Goal: Task Accomplishment & Management: Use online tool/utility

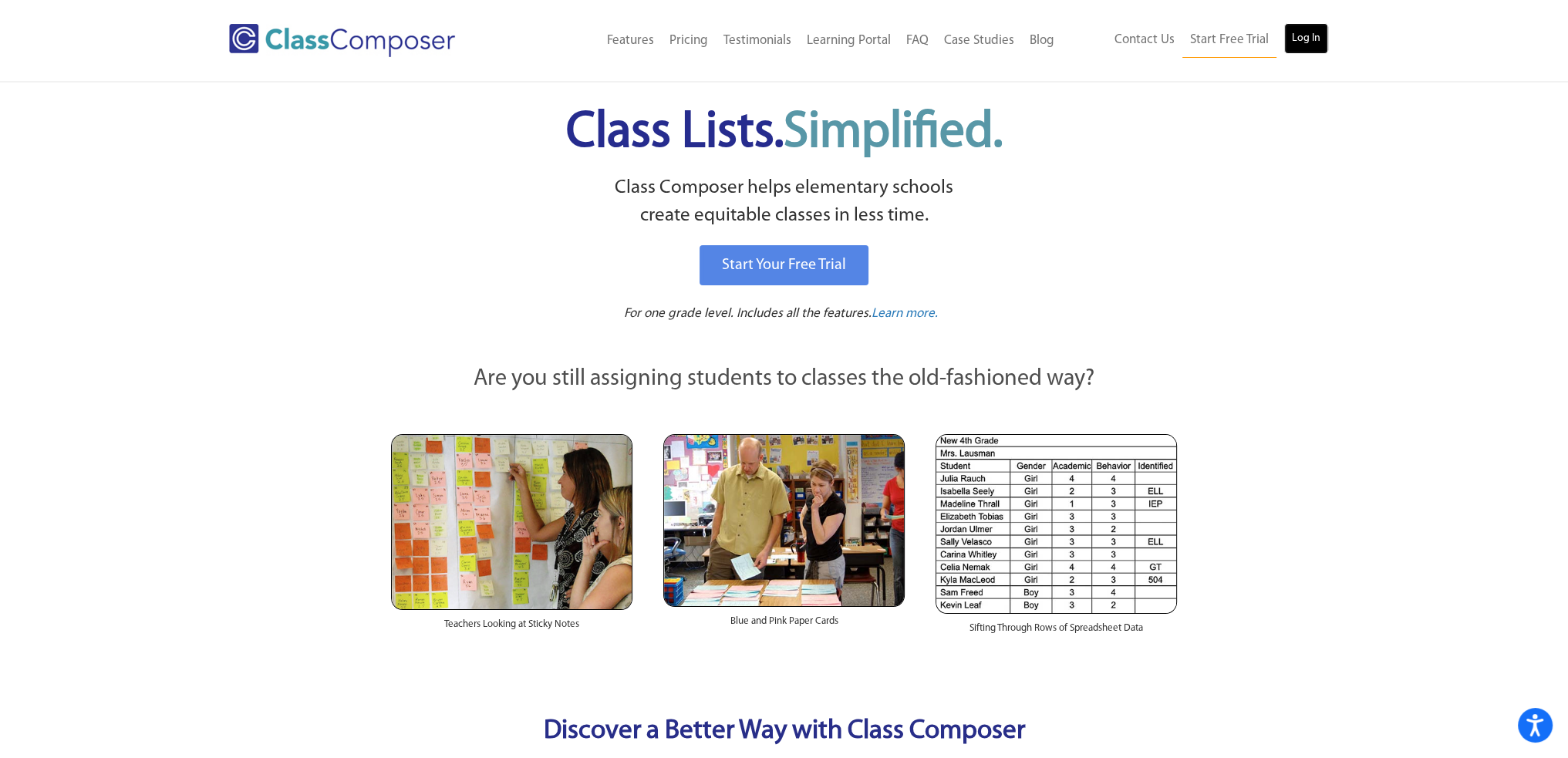
click at [1292, 27] on link "Log In" at bounding box center [1306, 38] width 44 height 31
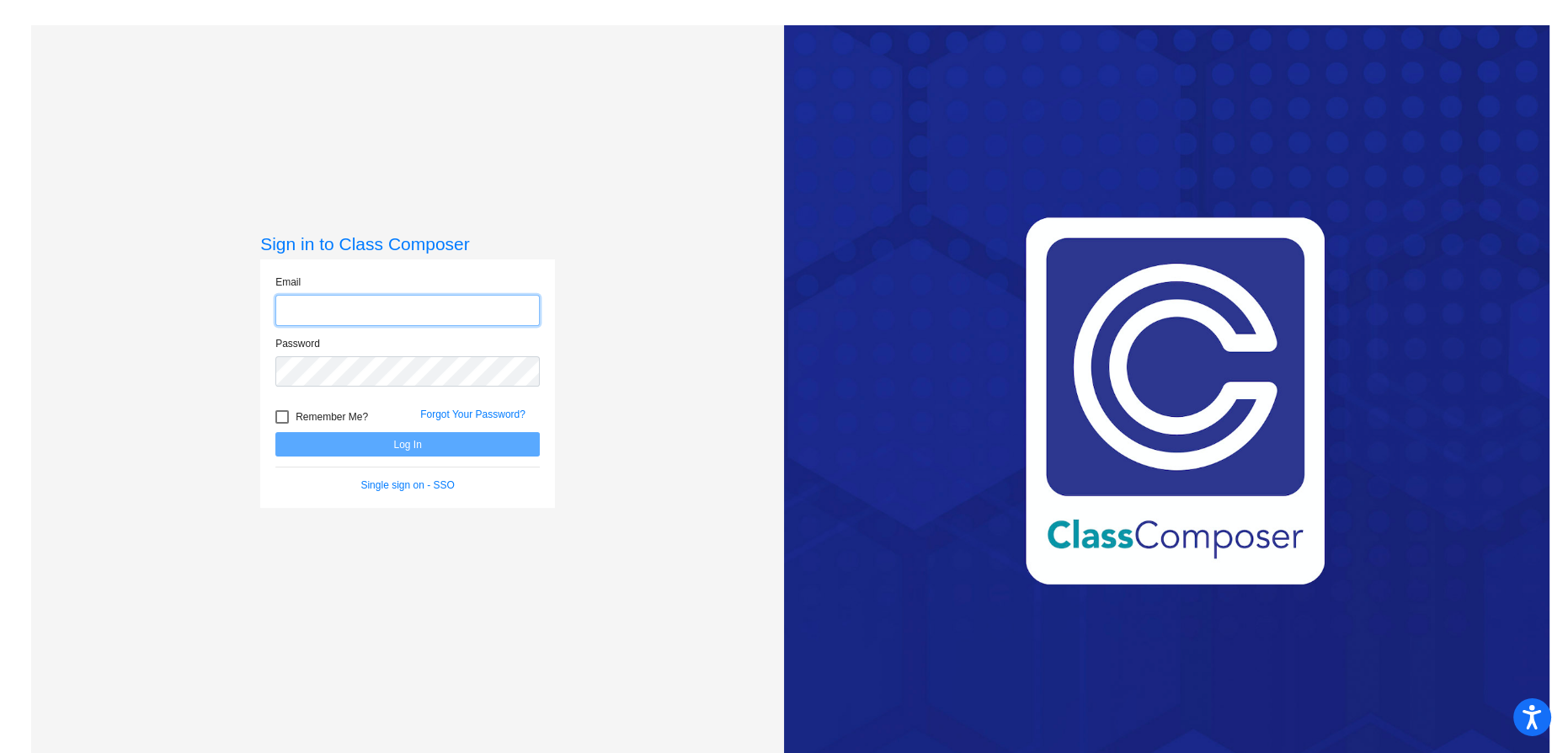
type input "lschrock@omaksd.org"
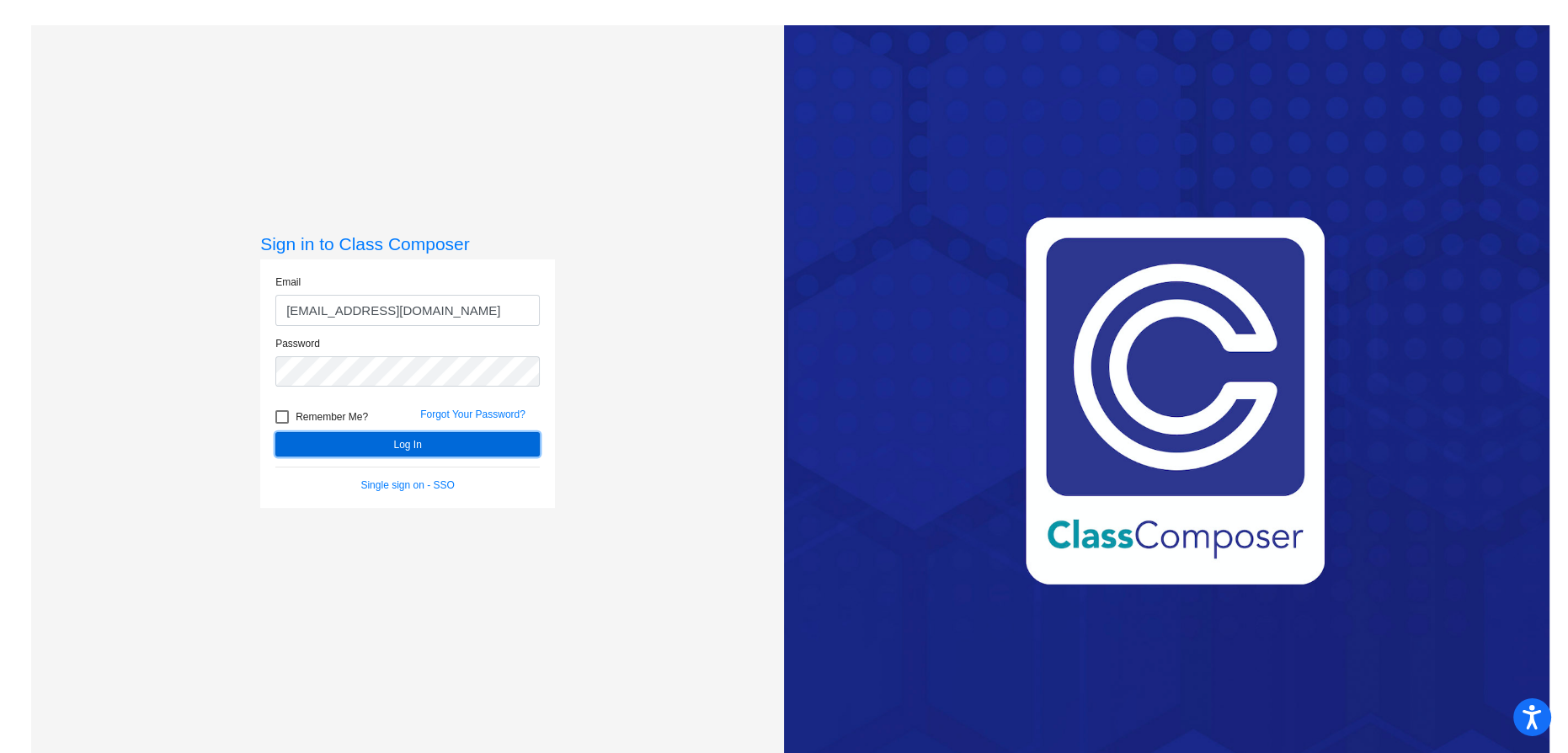
click at [406, 453] on button "Log In" at bounding box center [407, 444] width 264 height 24
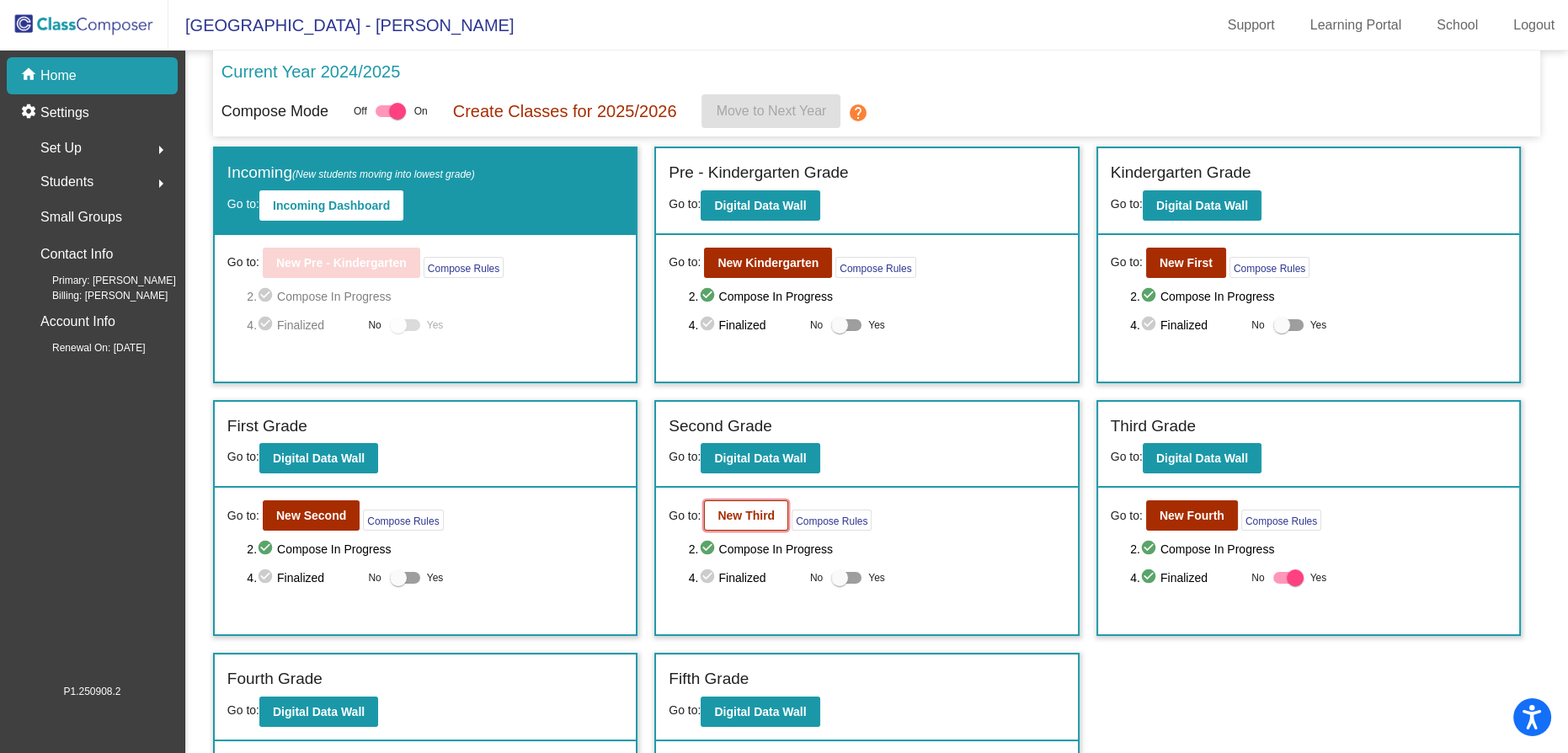
click at [757, 522] on button "New Third" at bounding box center [746, 515] width 84 height 30
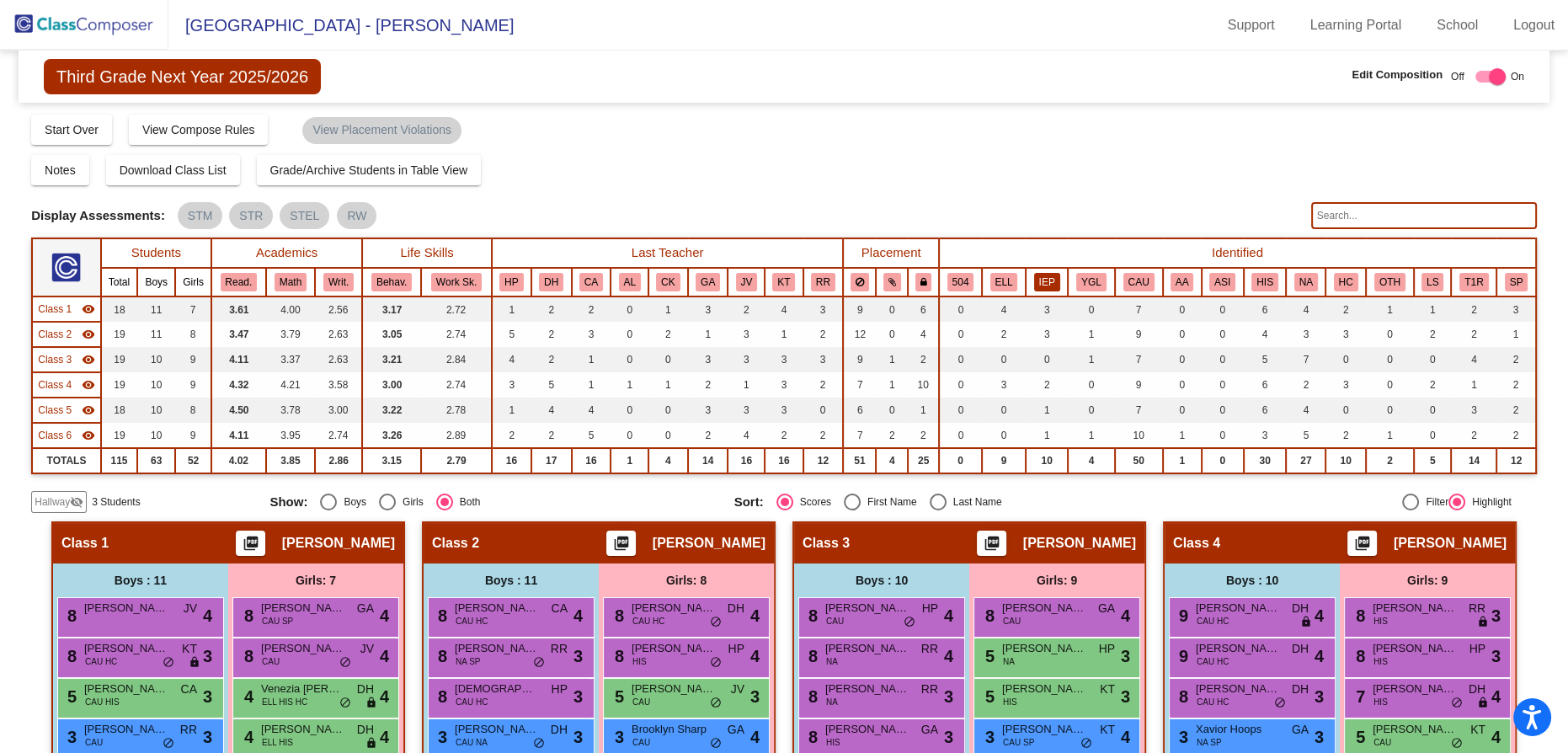
click at [1054, 280] on button "IEP" at bounding box center [1047, 282] width 26 height 19
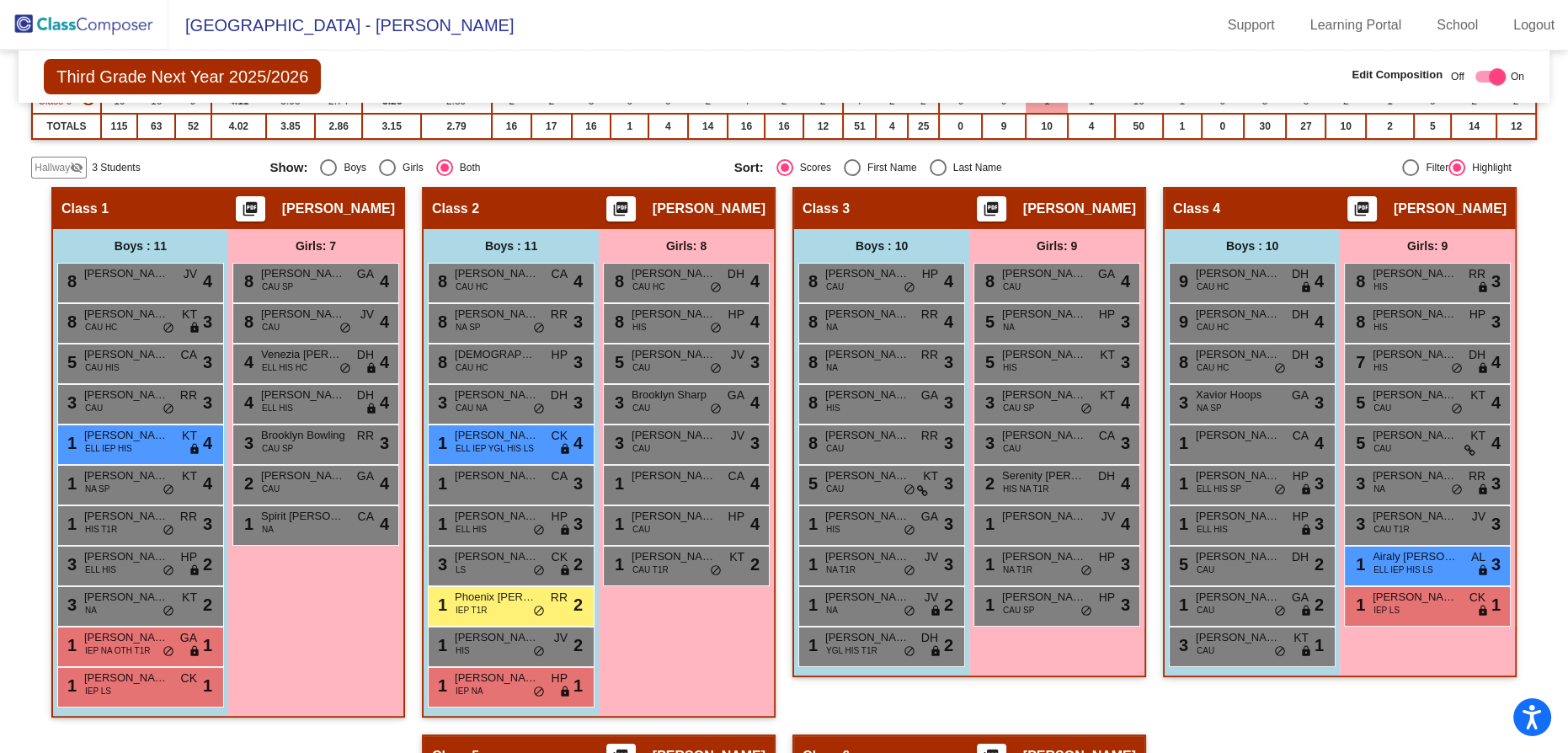
scroll to position [358, 0]
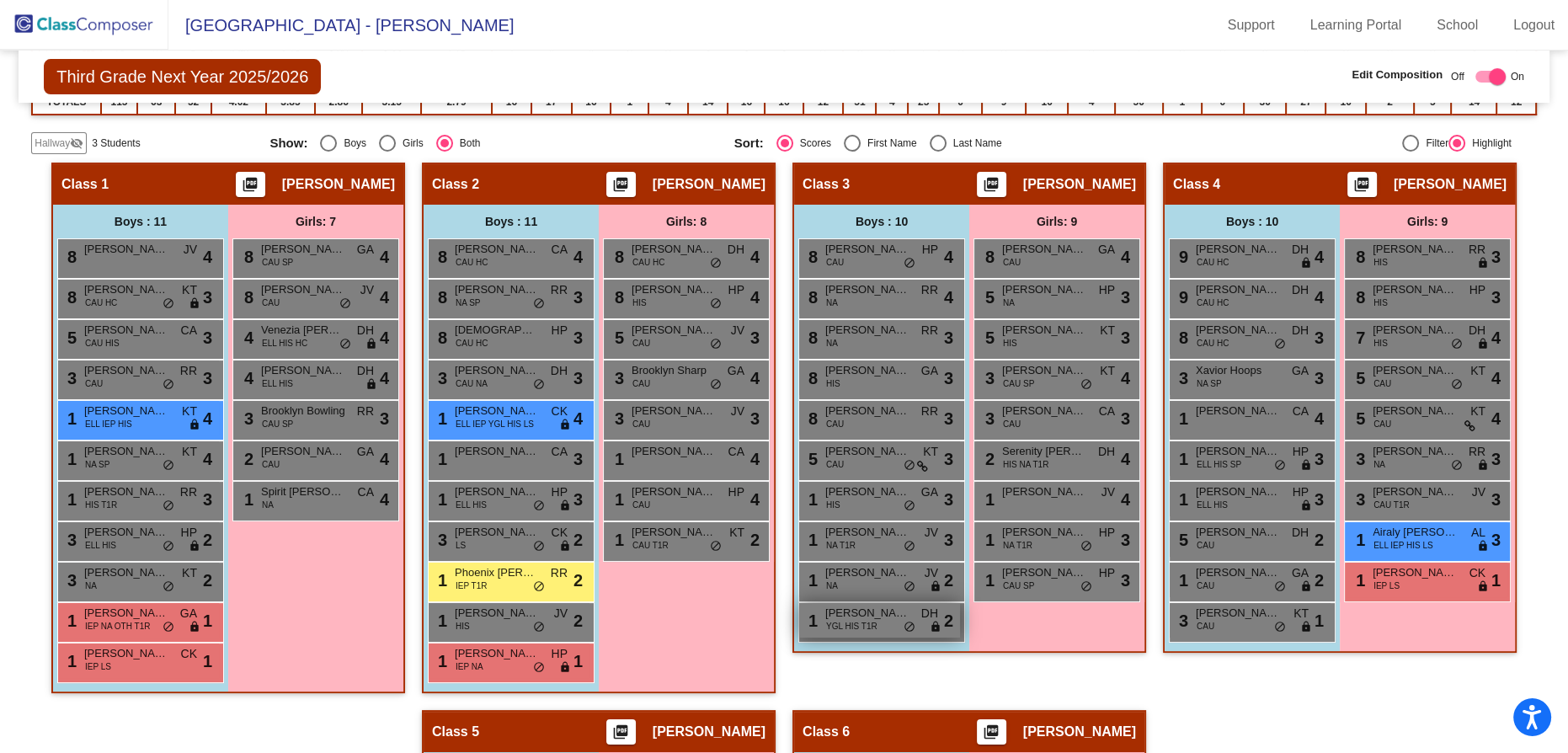
click at [960, 619] on div "1 Homer Morrison YGL HIS T1R DH lock do_not_disturb_alt 2" at bounding box center [880, 620] width 161 height 34
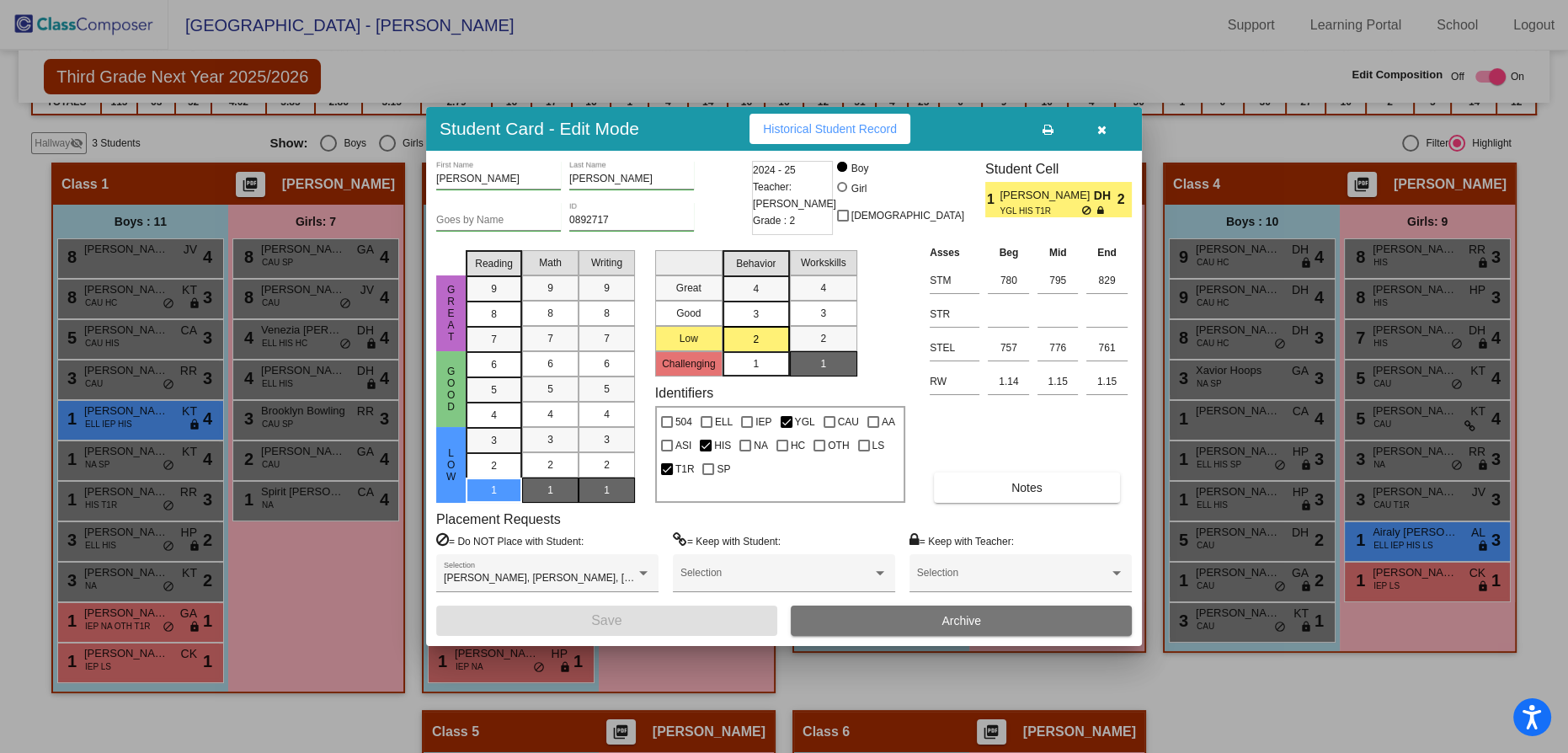
click at [1107, 131] on button "button" at bounding box center [1101, 129] width 54 height 30
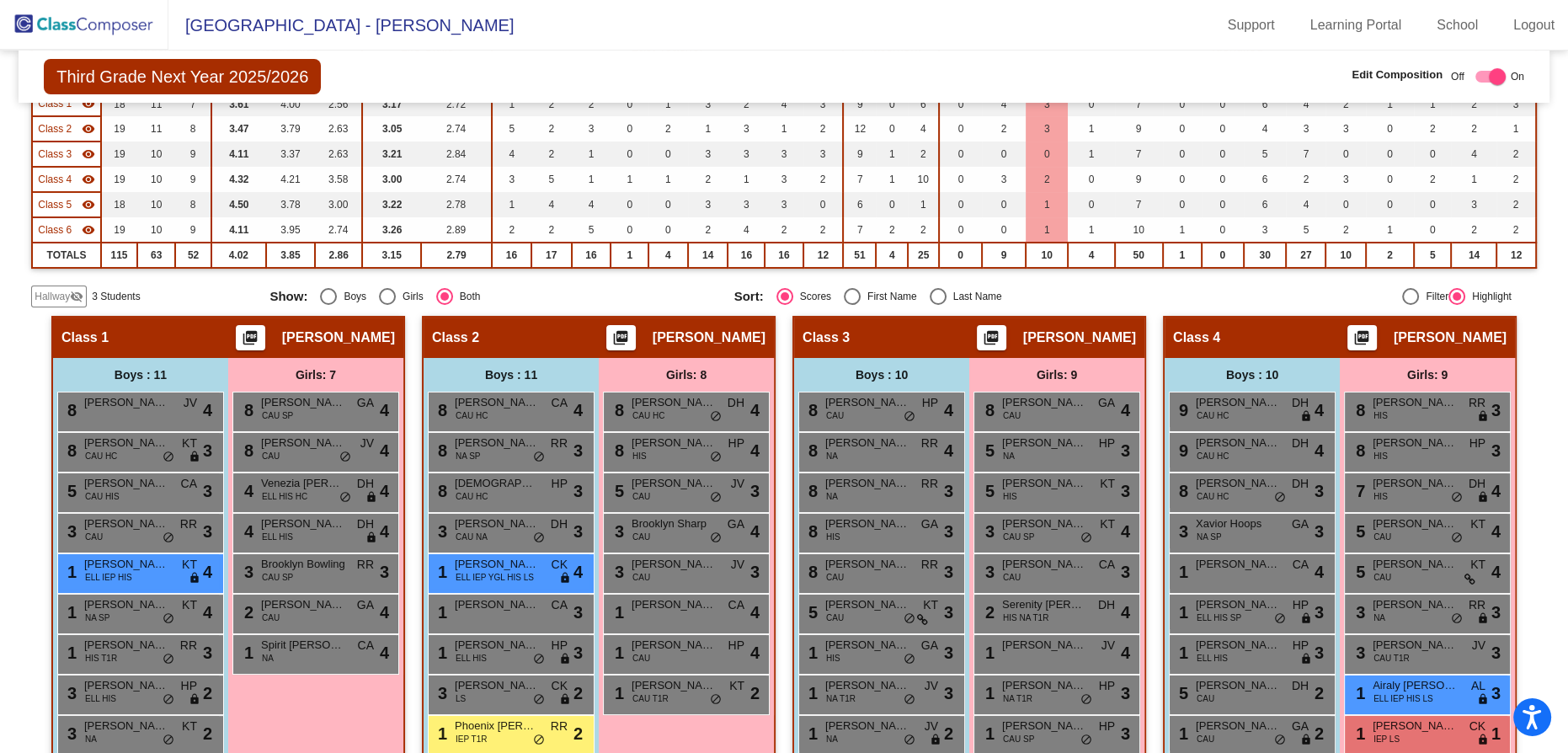
scroll to position [0, 0]
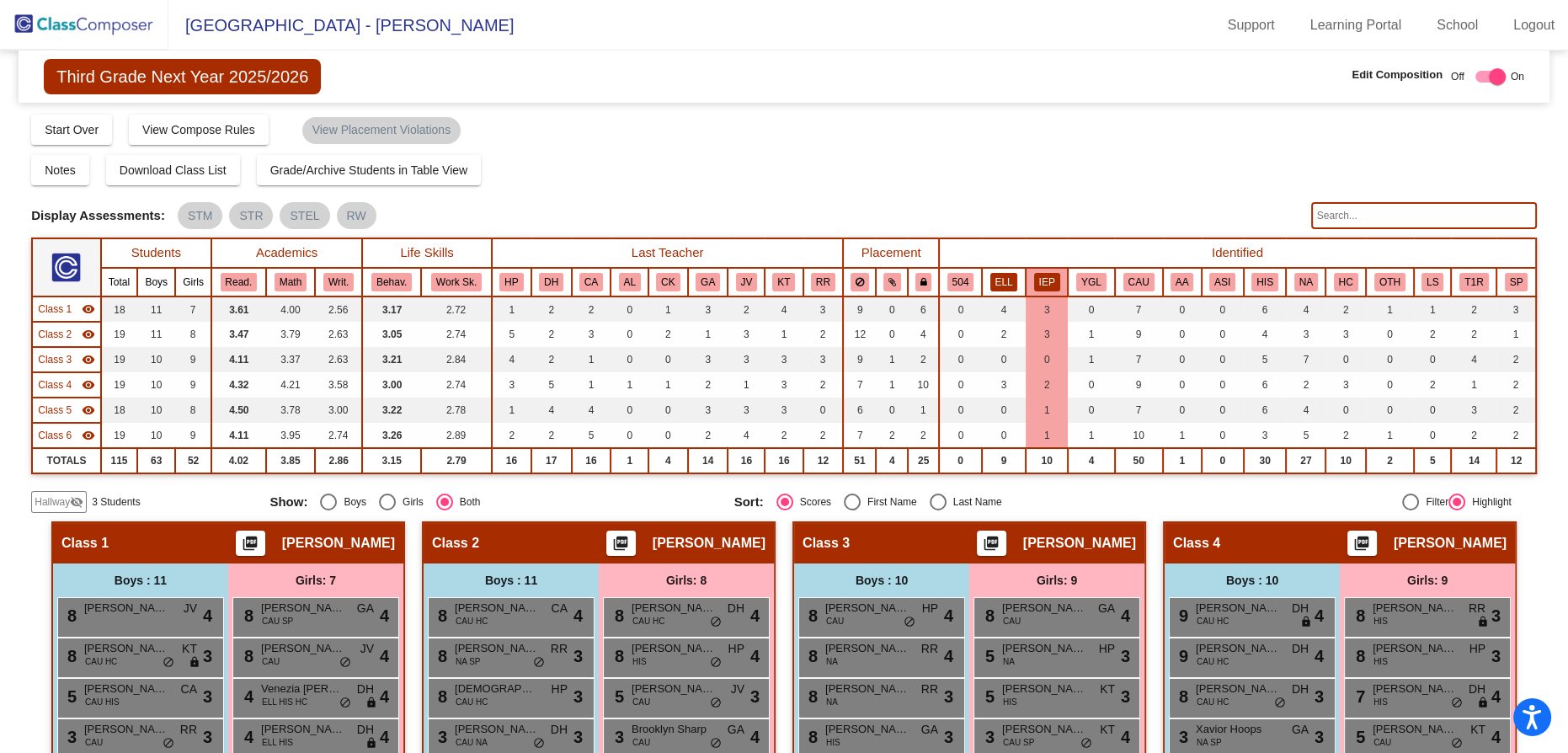
click at [998, 282] on button "ELL" at bounding box center [1004, 282] width 27 height 19
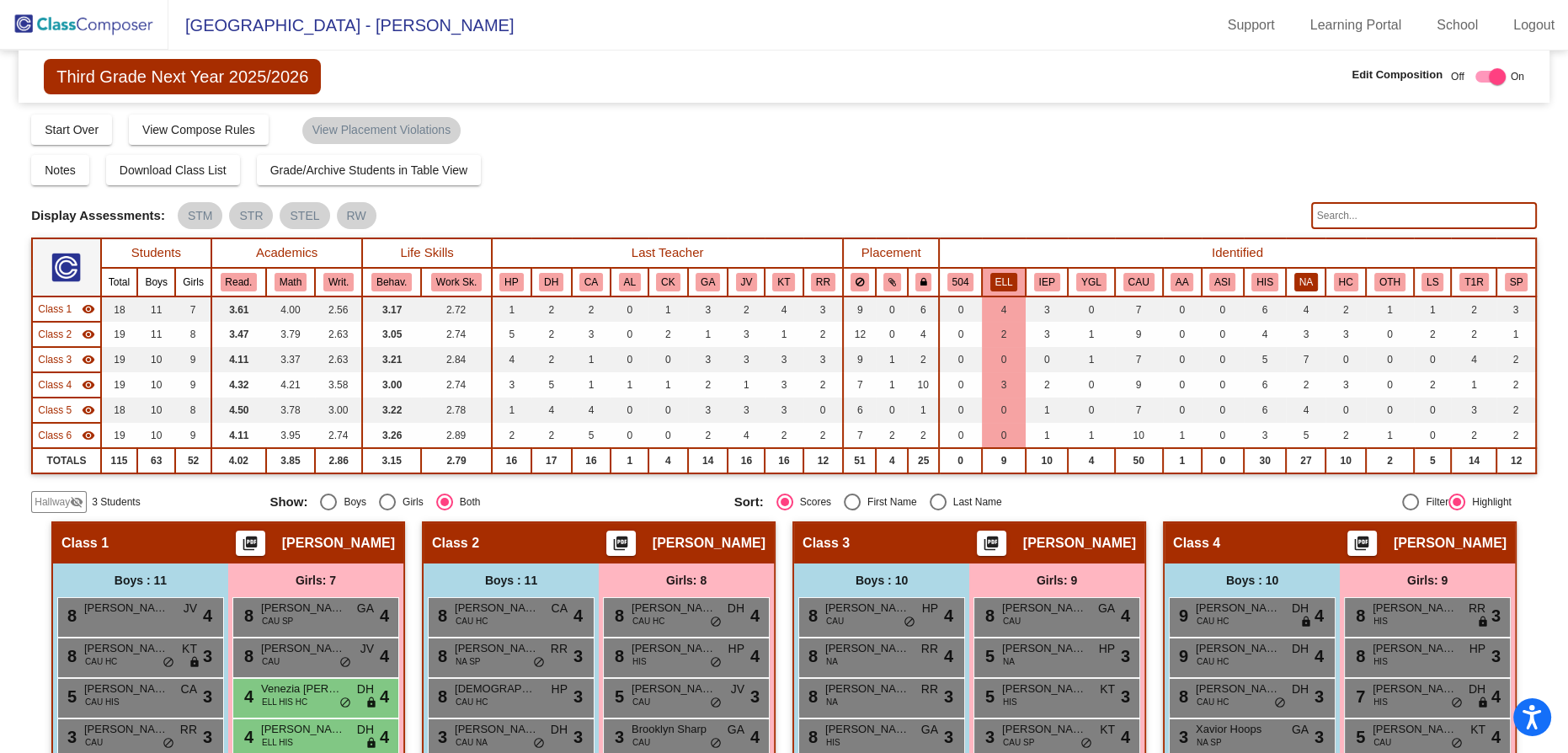
click at [1308, 282] on button "NA" at bounding box center [1306, 282] width 23 height 19
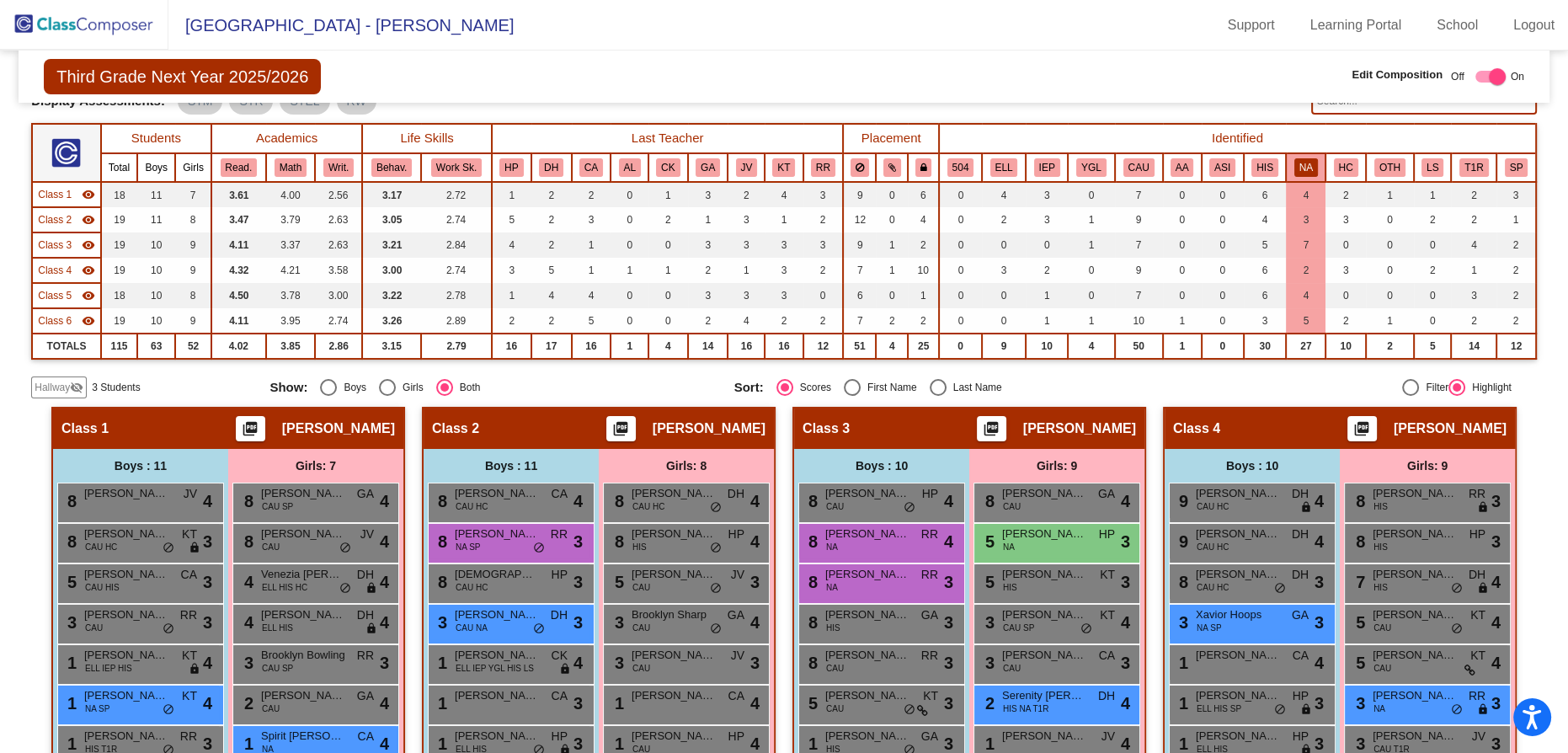
scroll to position [75, 0]
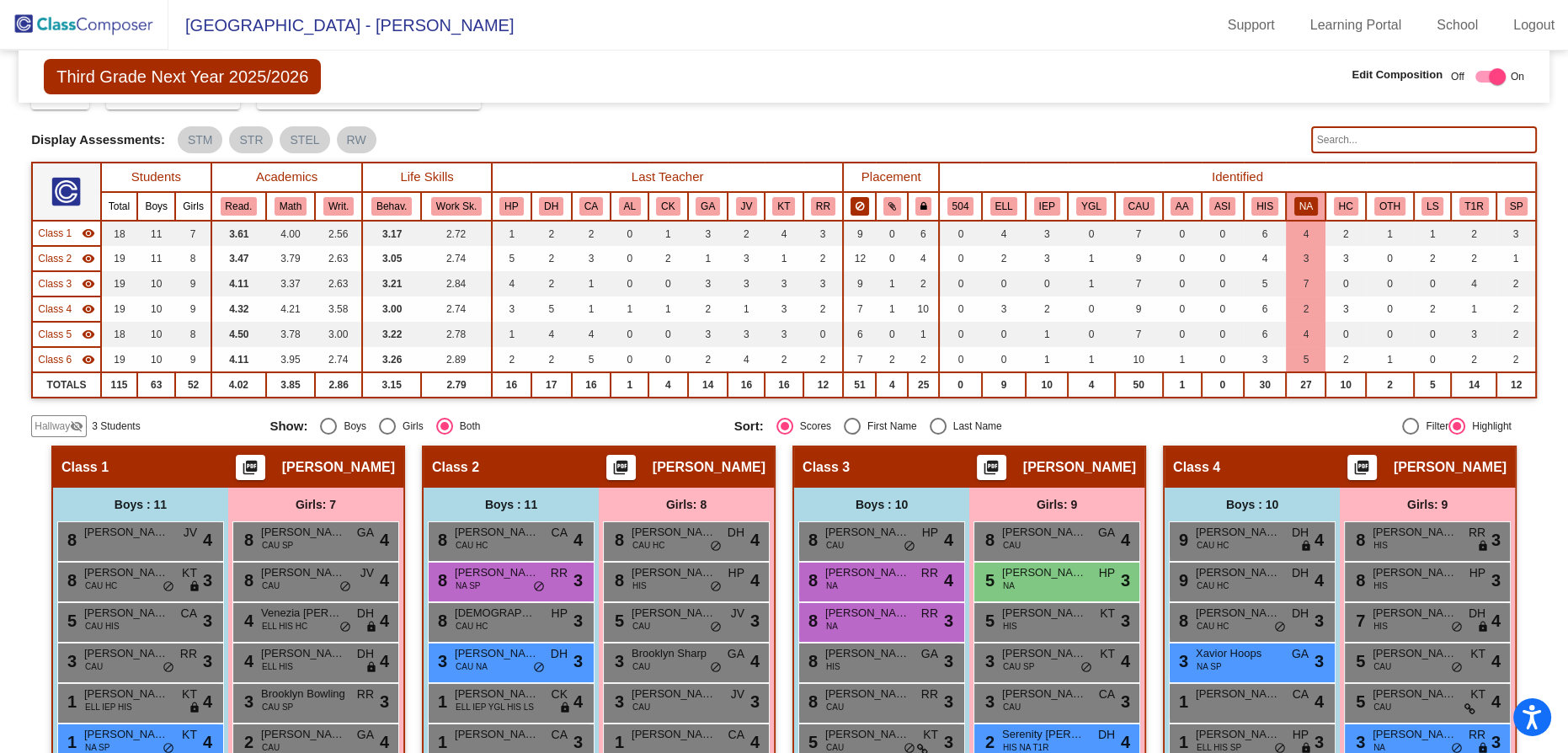
click at [857, 202] on icon at bounding box center [859, 207] width 9 height 10
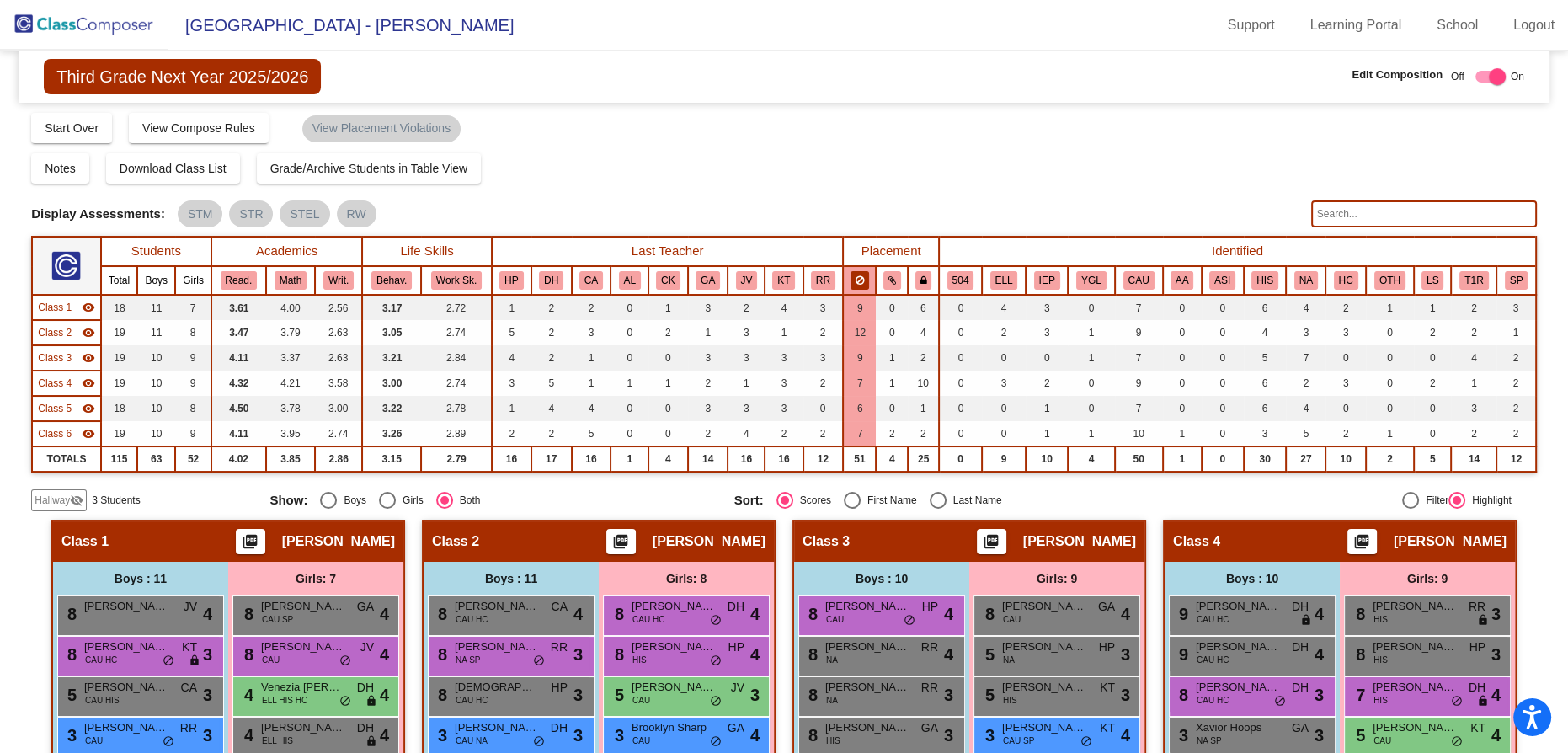
scroll to position [0, 0]
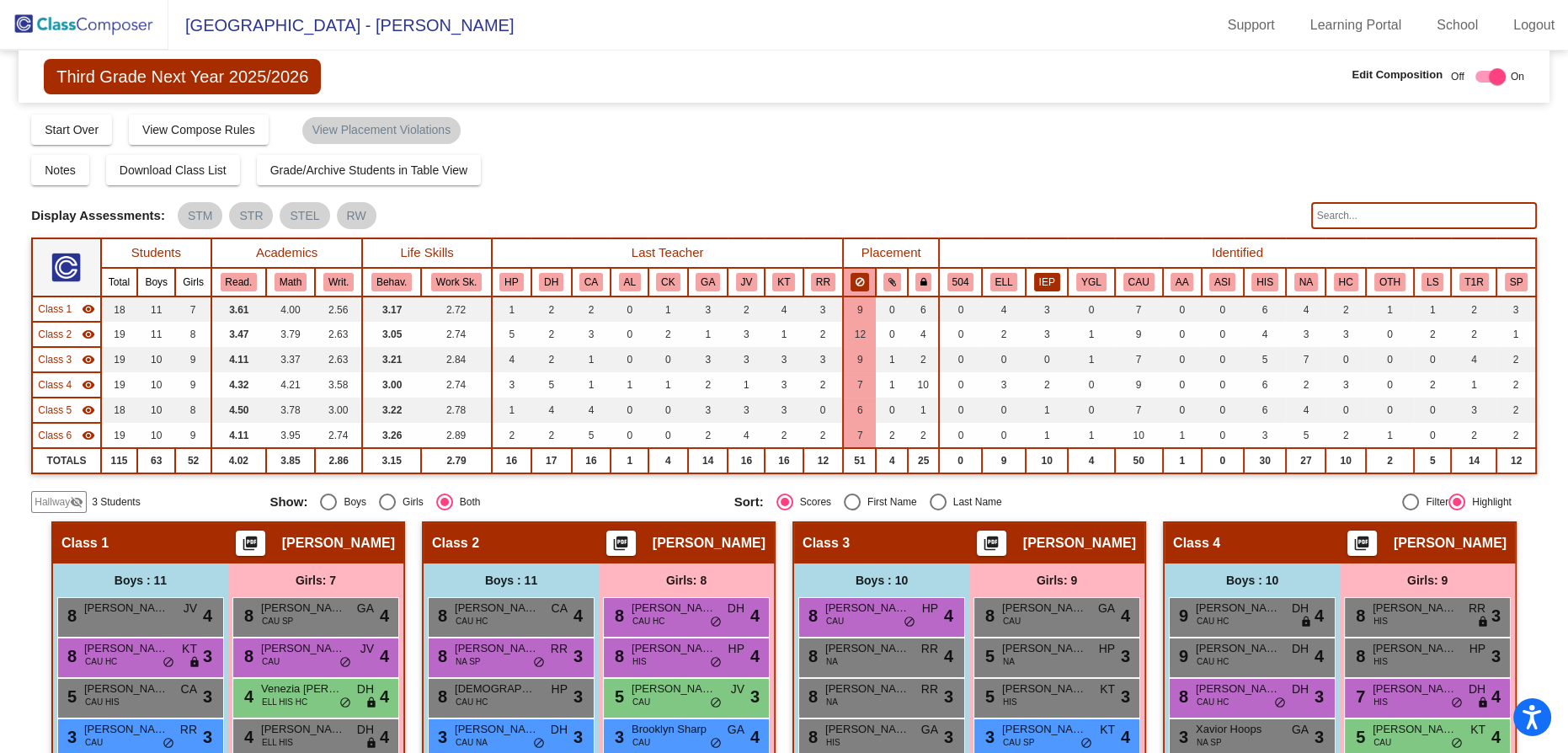
click at [1052, 280] on button "IEP" at bounding box center [1047, 282] width 26 height 19
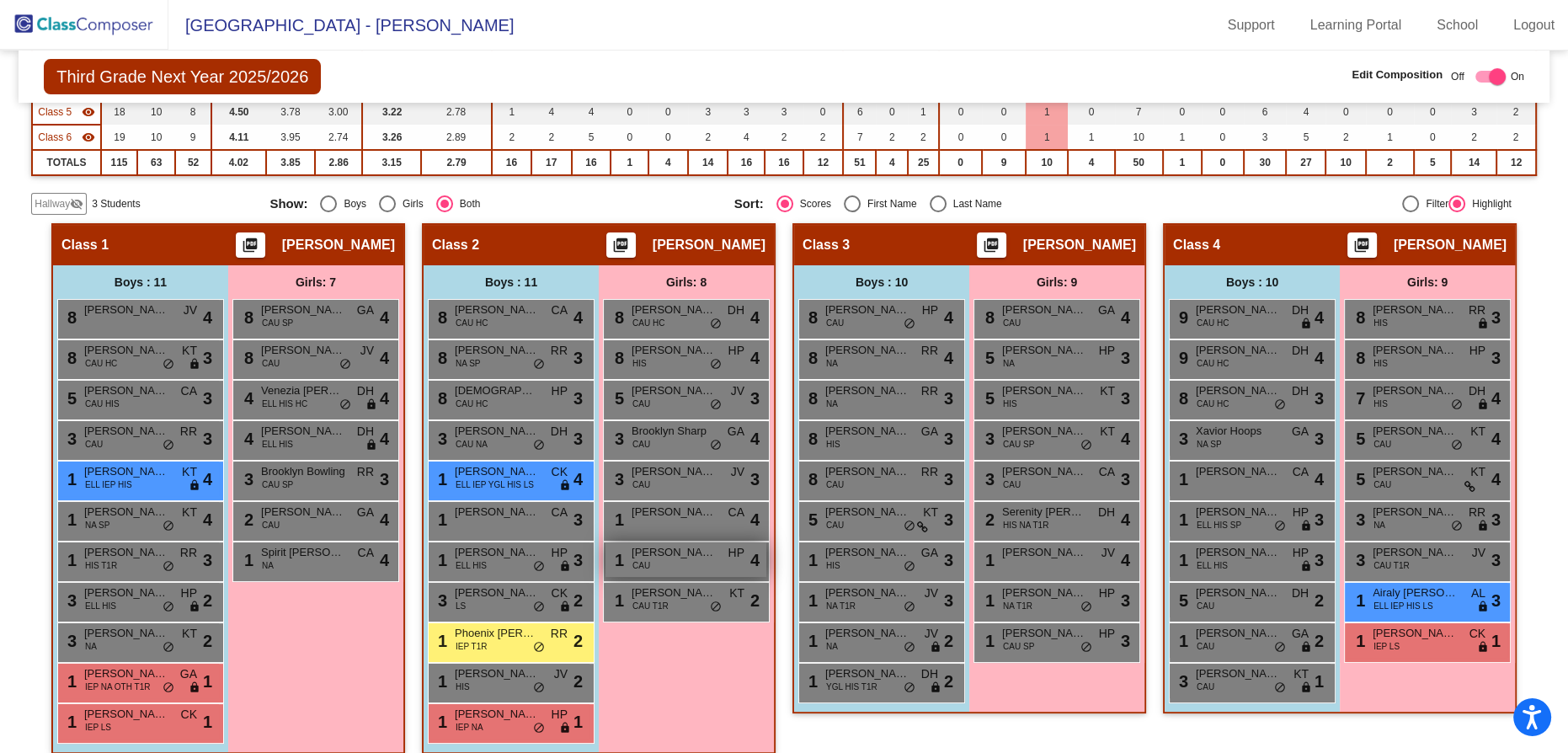
scroll to position [305, 0]
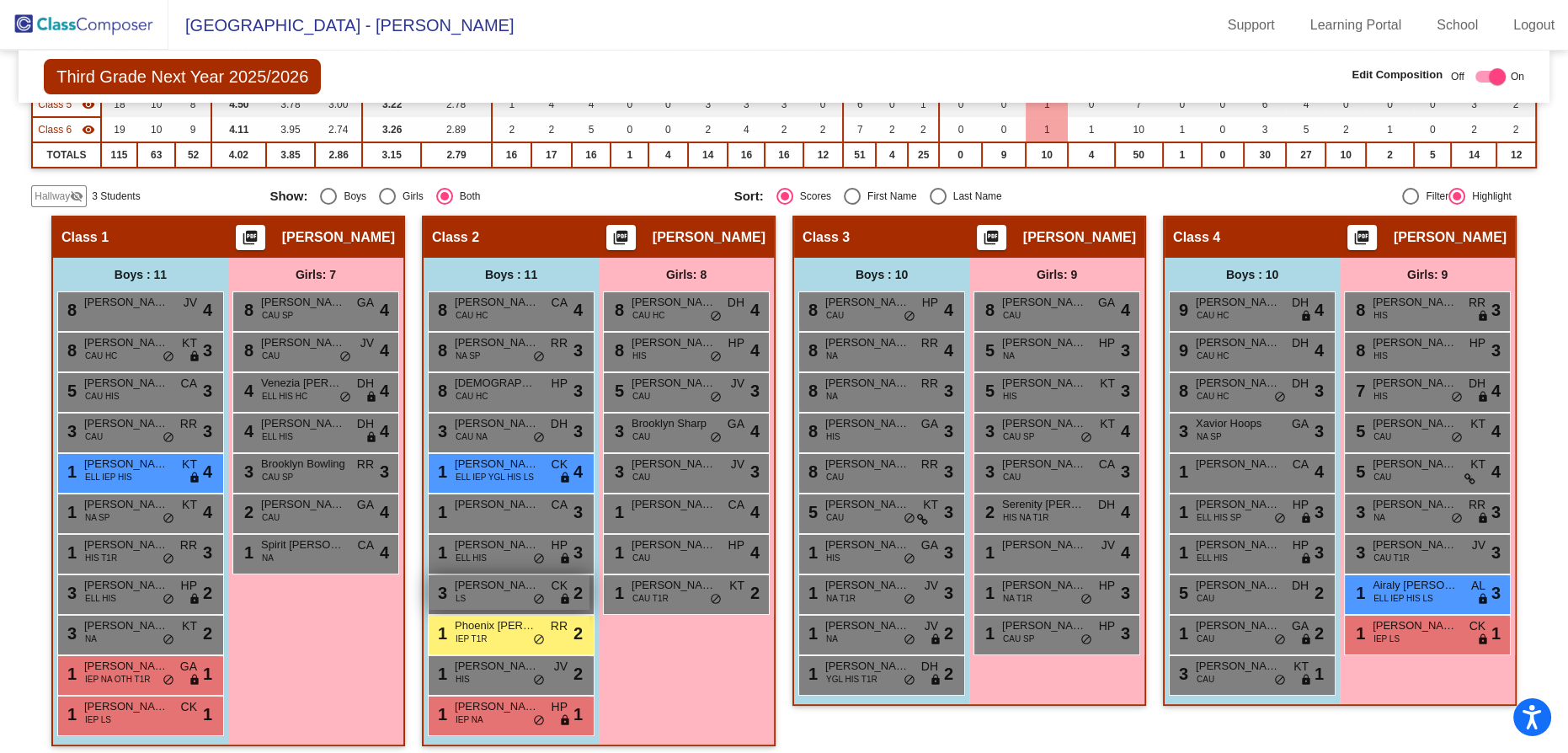
click at [539, 587] on span "Brayden Farmer" at bounding box center [497, 586] width 84 height 17
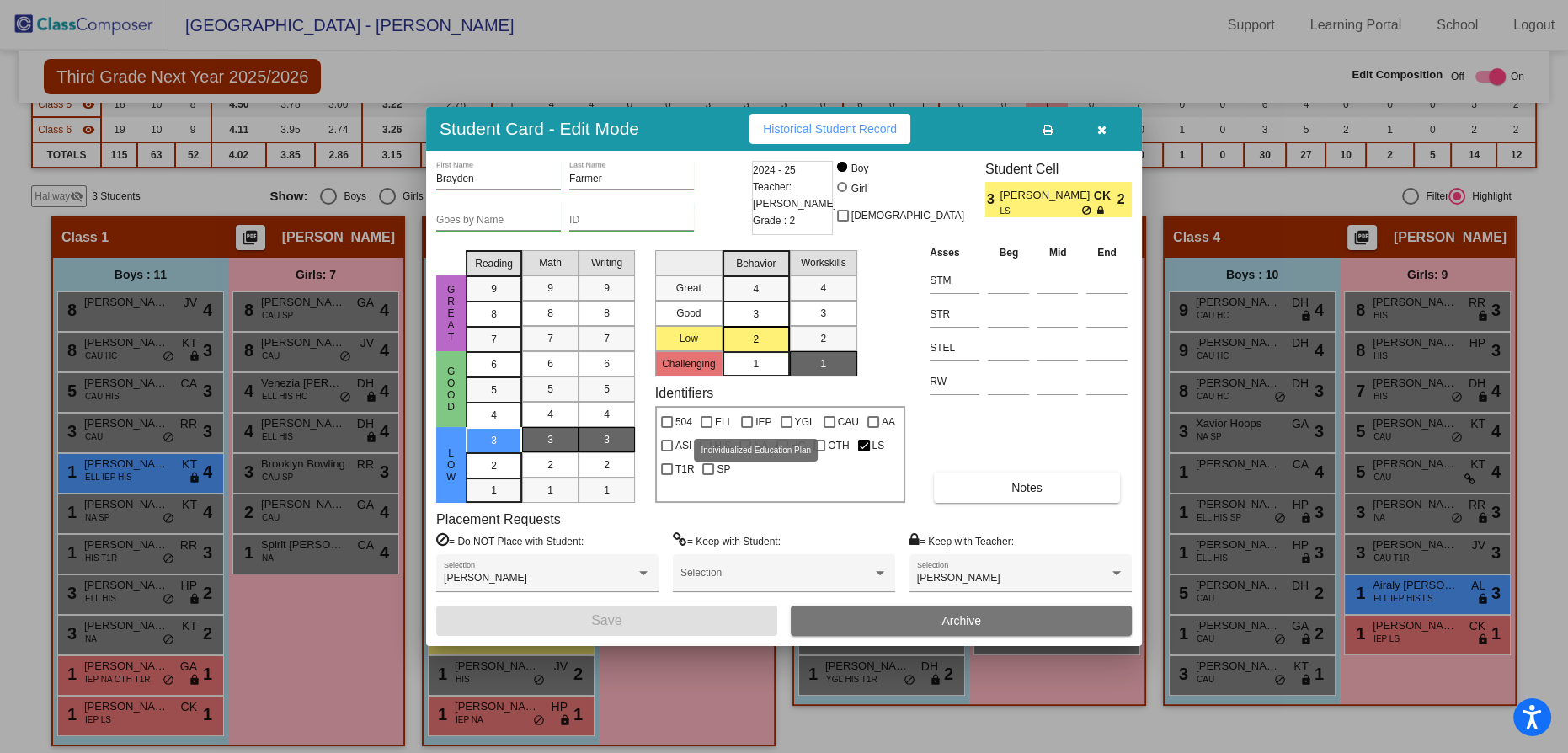
click at [750, 419] on div at bounding box center [747, 422] width 12 height 12
click at [747, 428] on input "IEP" at bounding box center [746, 428] width 1 height 1
checkbox input "true"
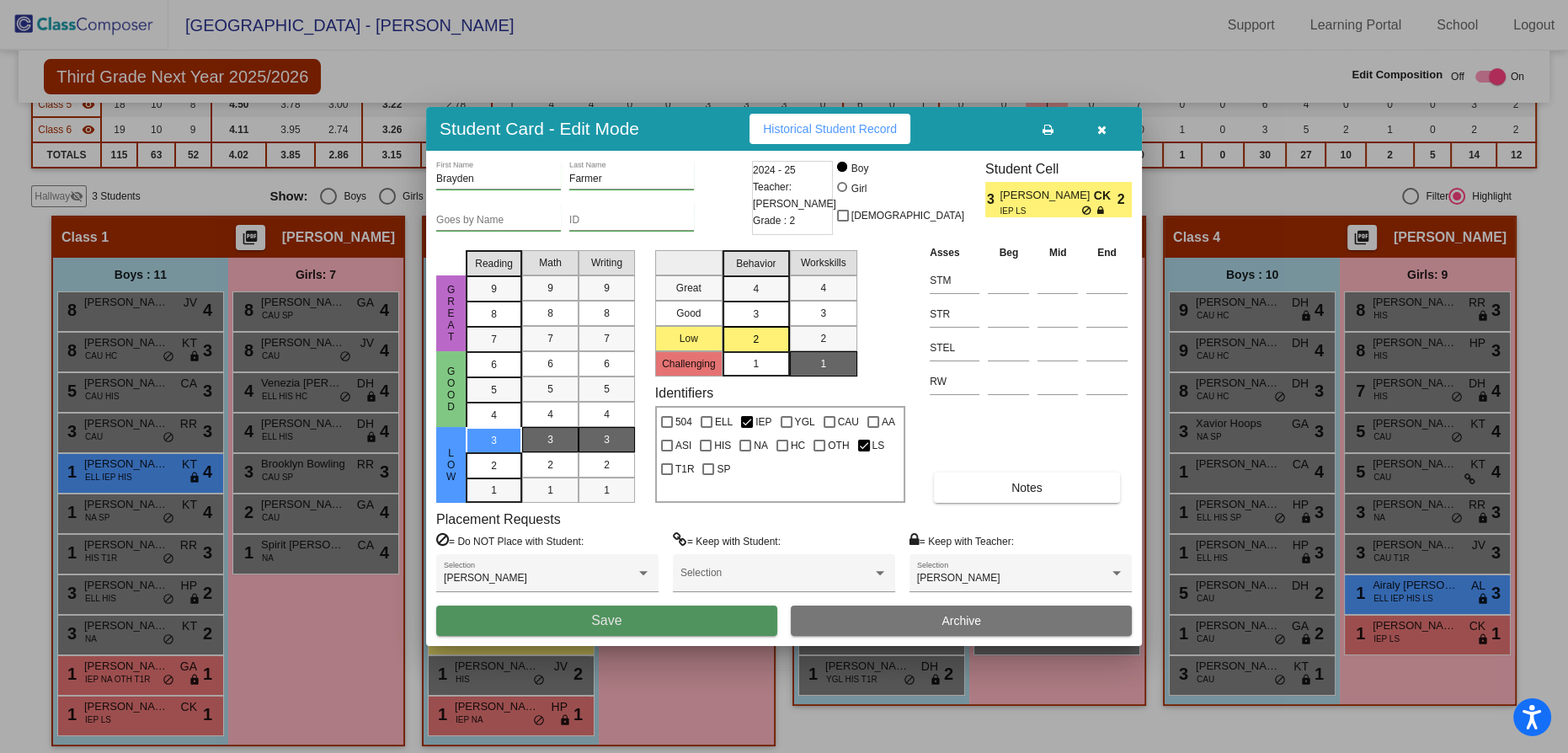
drag, startPoint x: 587, startPoint y: 620, endPoint x: 724, endPoint y: 606, distance: 137.7
click at [588, 617] on button "Save" at bounding box center [607, 620] width 341 height 30
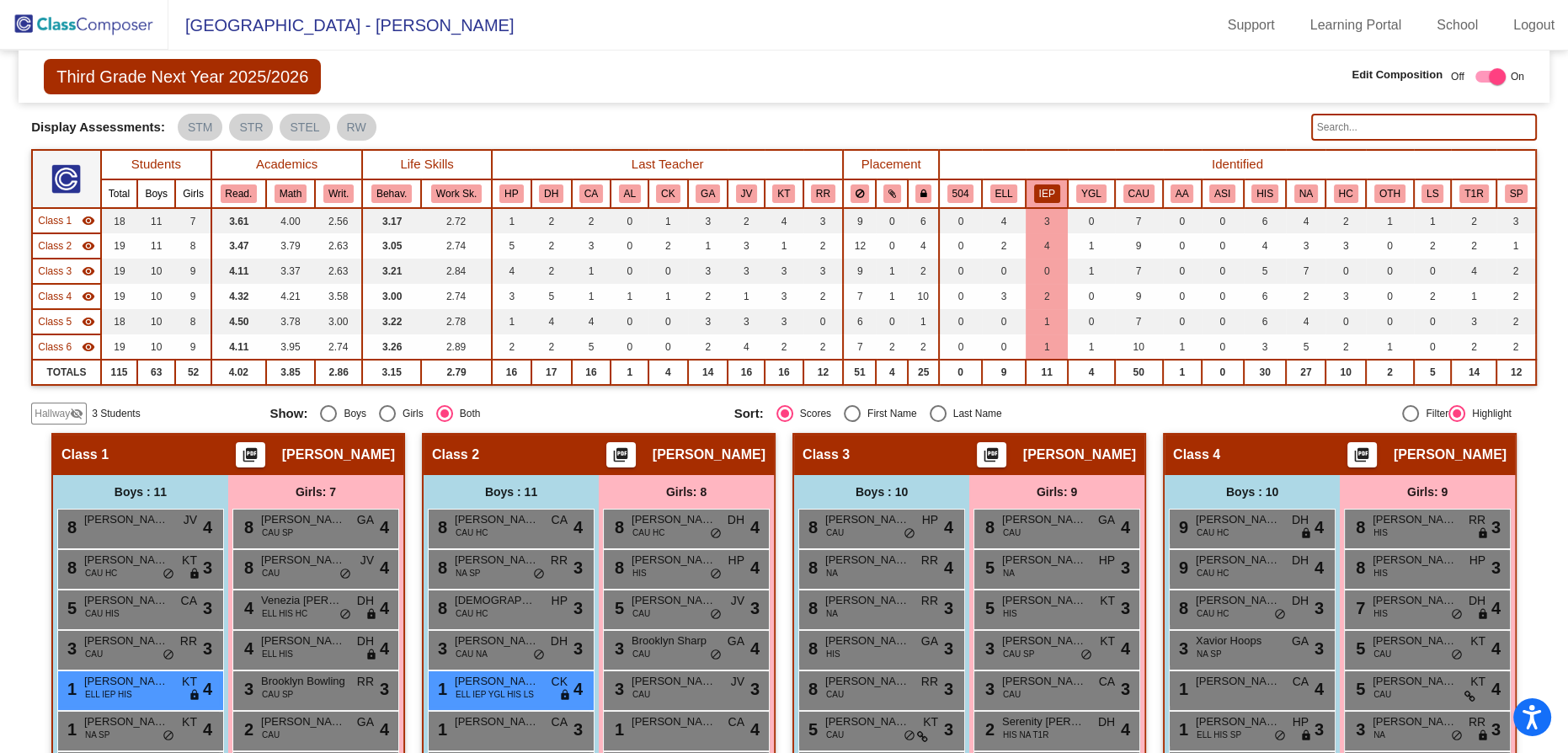
scroll to position [75, 0]
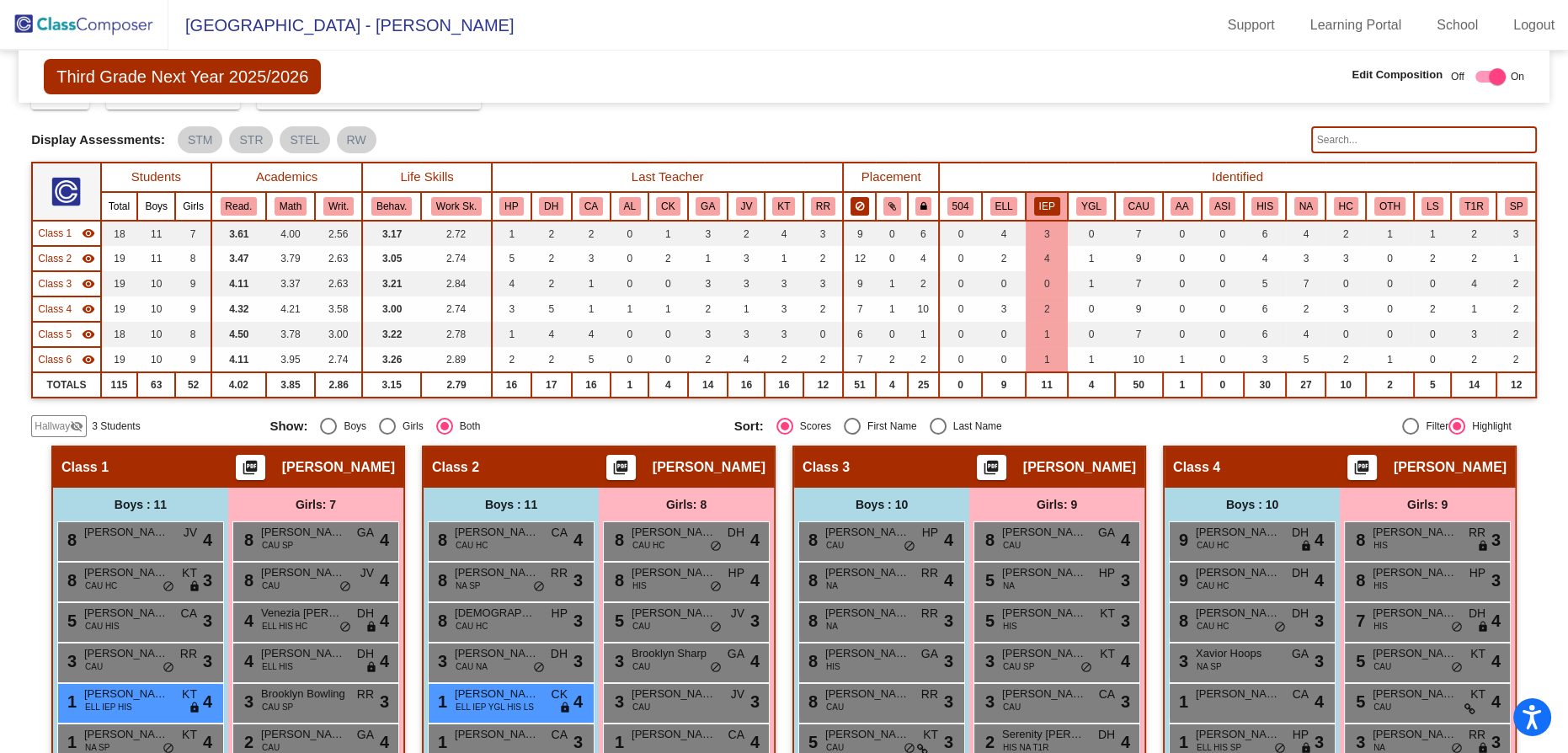
click at [862, 205] on button at bounding box center [860, 207] width 19 height 19
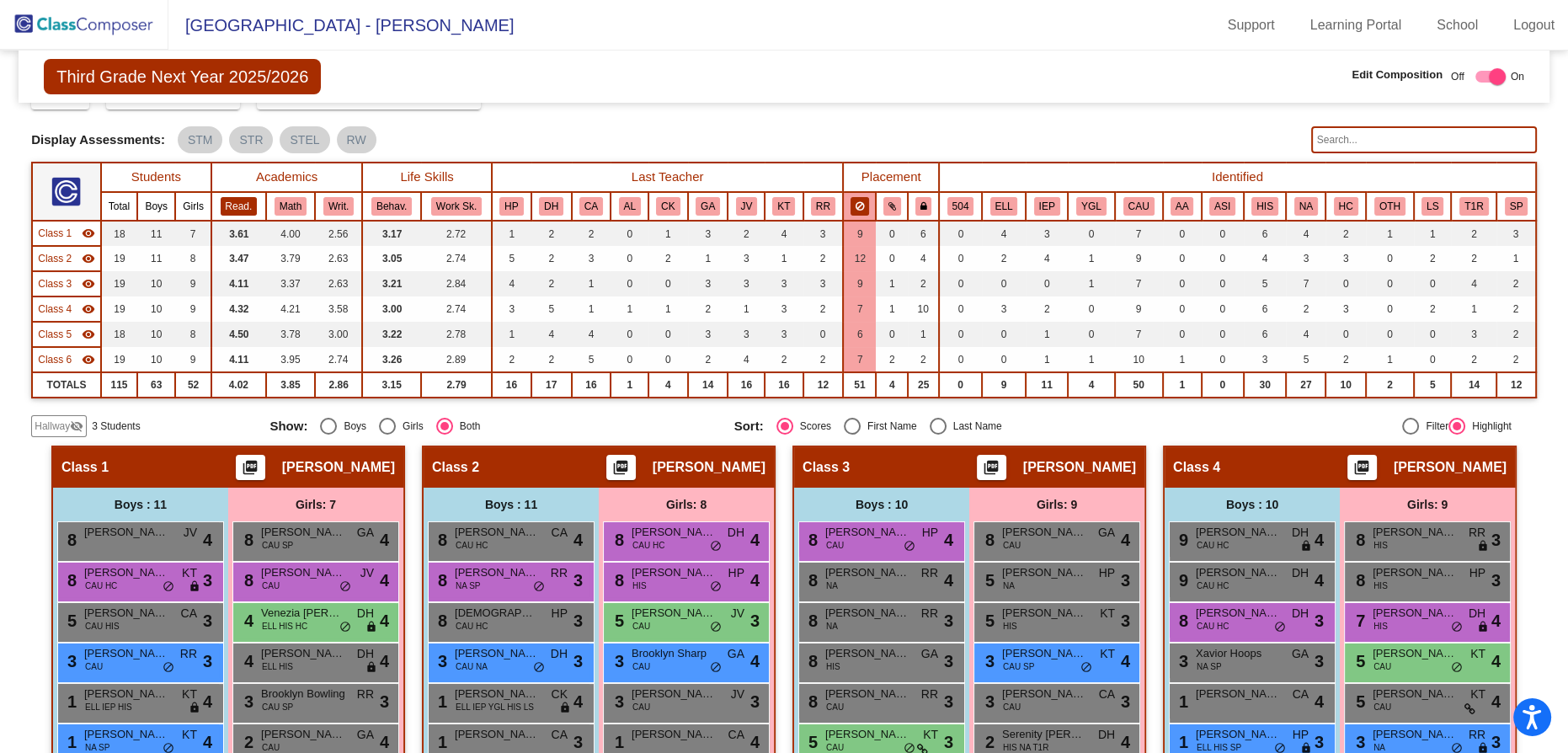
click at [250, 202] on button "Read." at bounding box center [238, 207] width 37 height 19
click at [300, 202] on button "Math" at bounding box center [290, 207] width 32 height 19
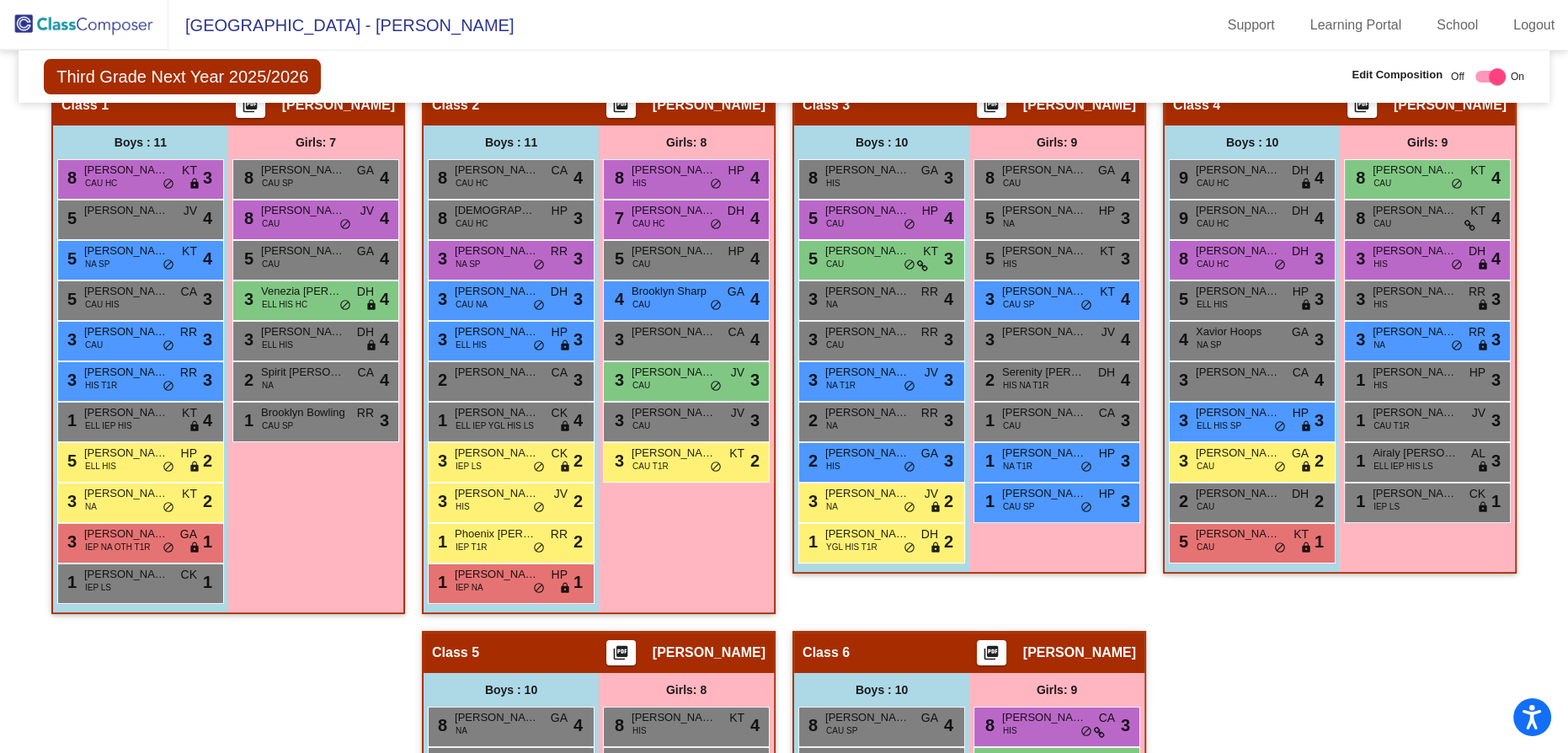
scroll to position [512, 0]
